Goal: Information Seeking & Learning: Learn about a topic

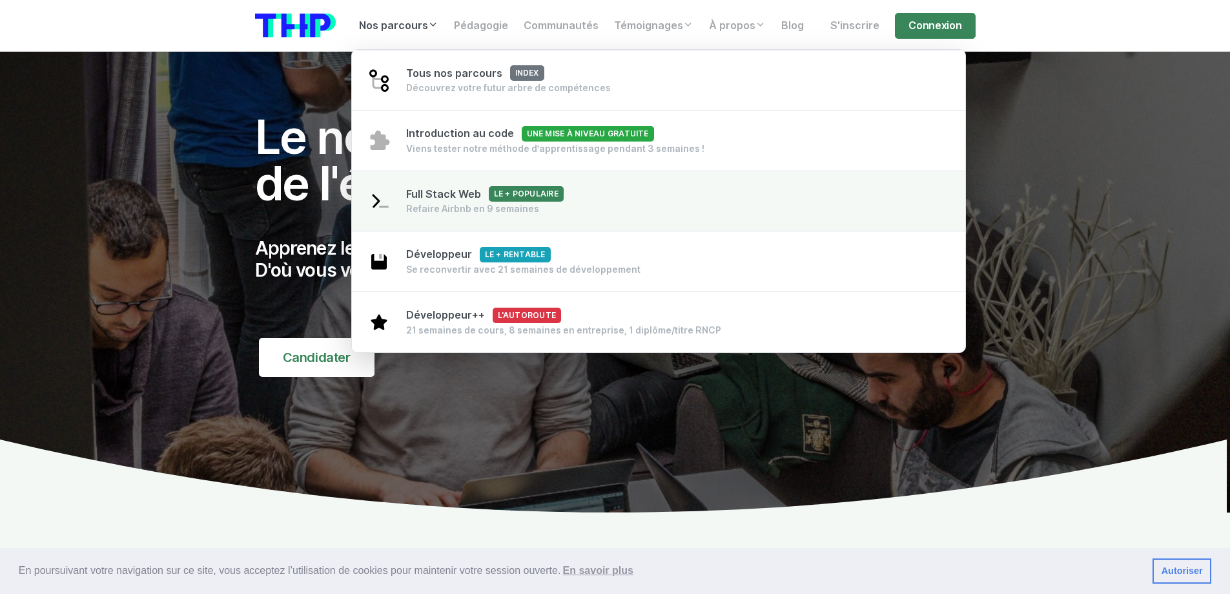
click at [592, 202] on link "Full Stack Web Le + populaire Refaire Airbnb en 9 semaines" at bounding box center [659, 200] width 614 height 61
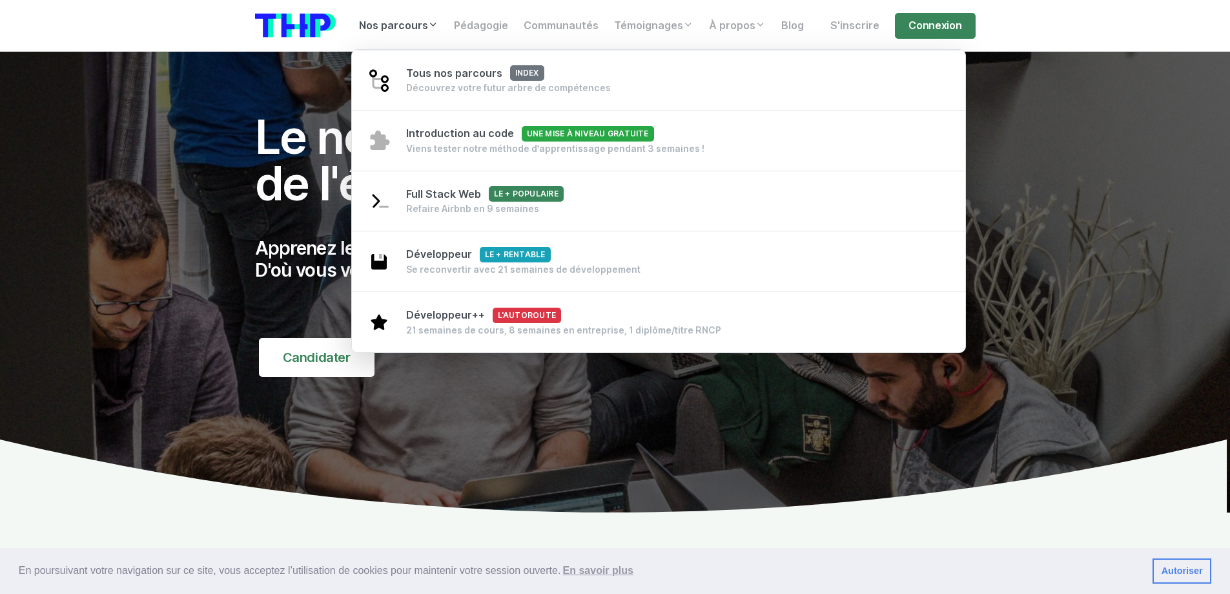
click at [404, 21] on link "Nos parcours" at bounding box center [398, 26] width 95 height 26
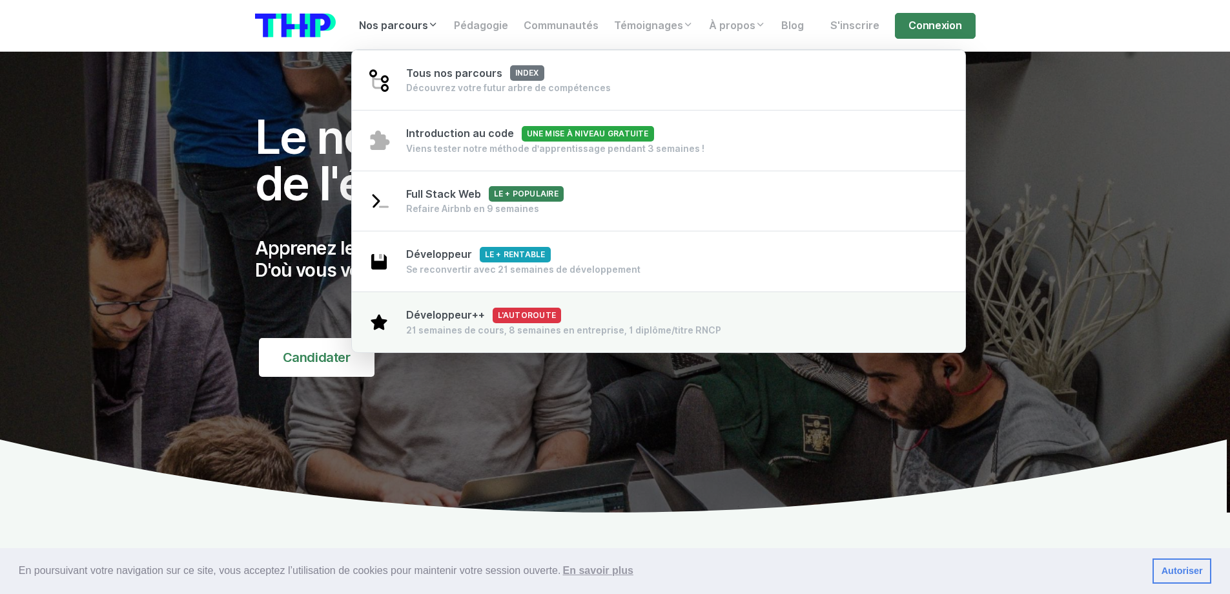
click at [618, 331] on div "21 semaines de cours, 8 semaines en entreprise, 1 diplôme/titre RNCP" at bounding box center [563, 330] width 315 height 13
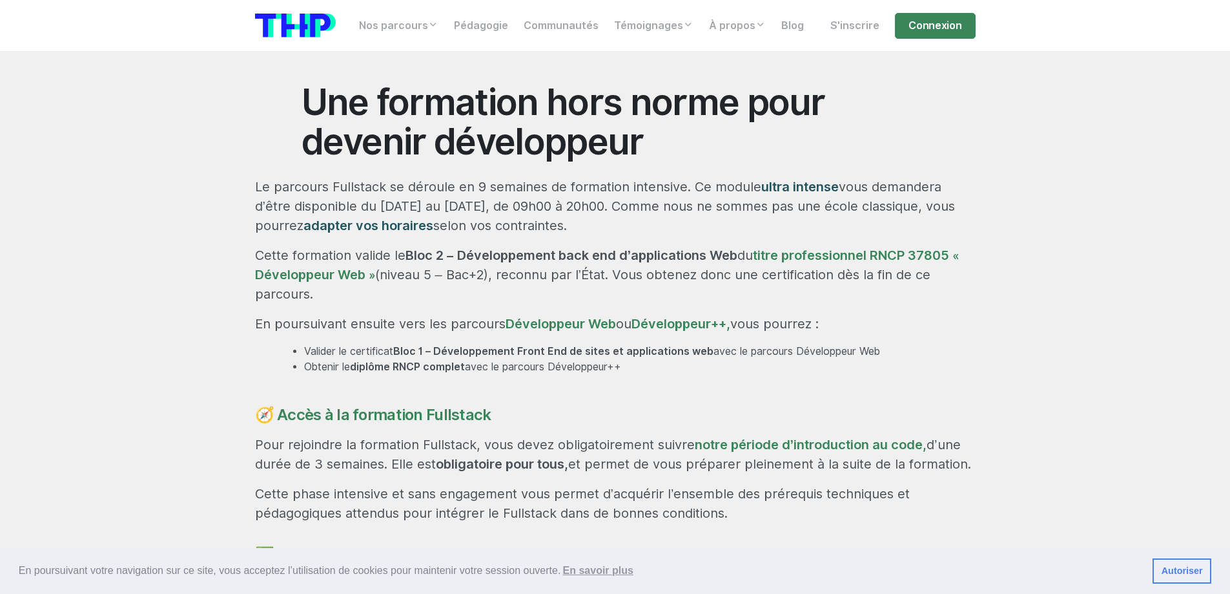
scroll to position [710, 0]
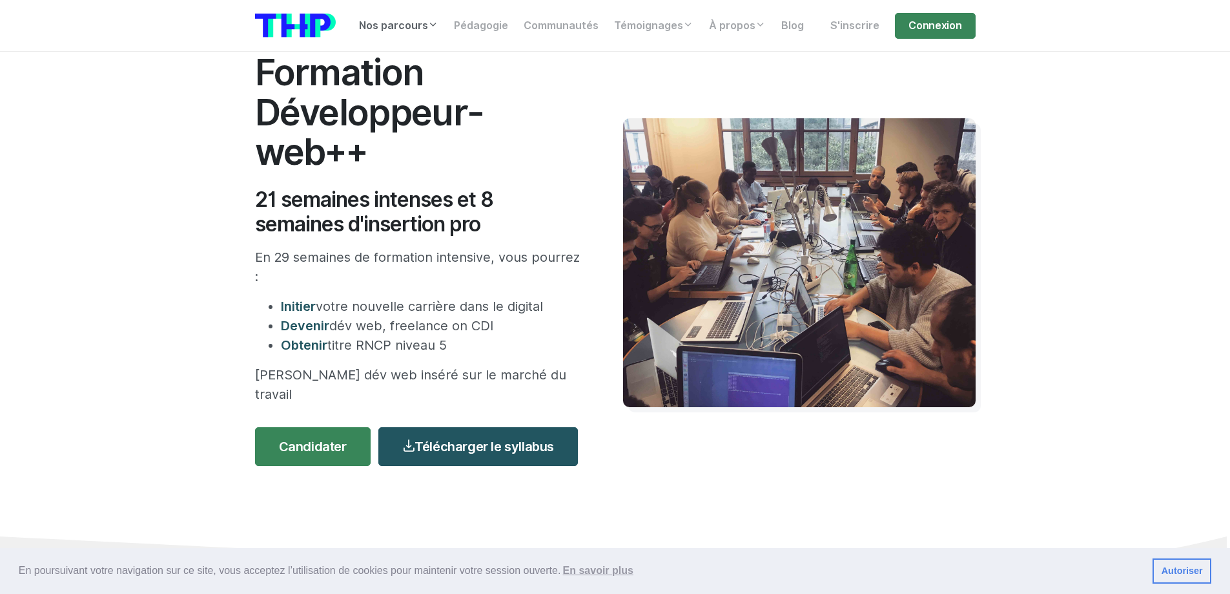
scroll to position [65, 0]
